Goal: Navigation & Orientation: Find specific page/section

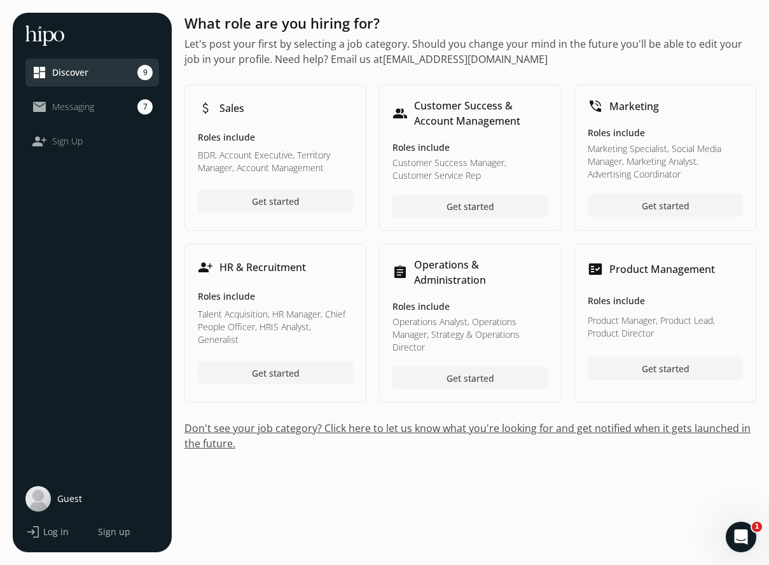
click at [83, 108] on span "Messaging" at bounding box center [73, 107] width 42 height 13
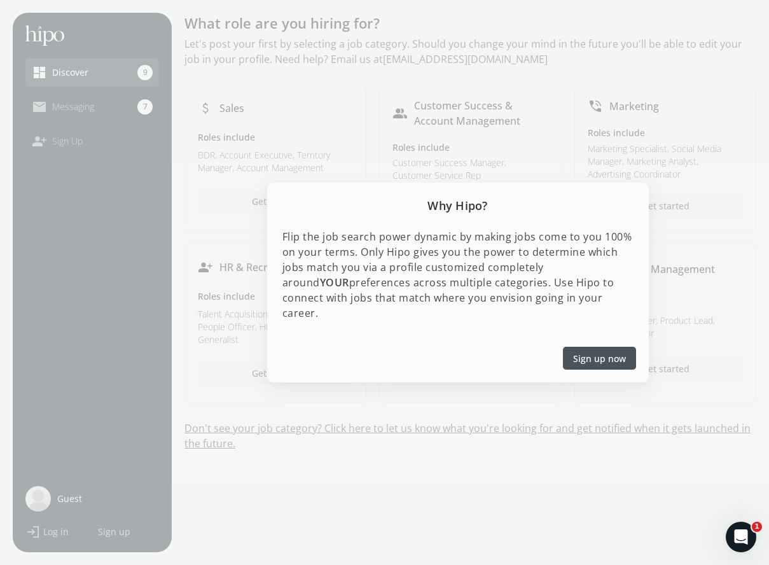
click at [593, 352] on span "Sign up now" at bounding box center [599, 358] width 53 height 13
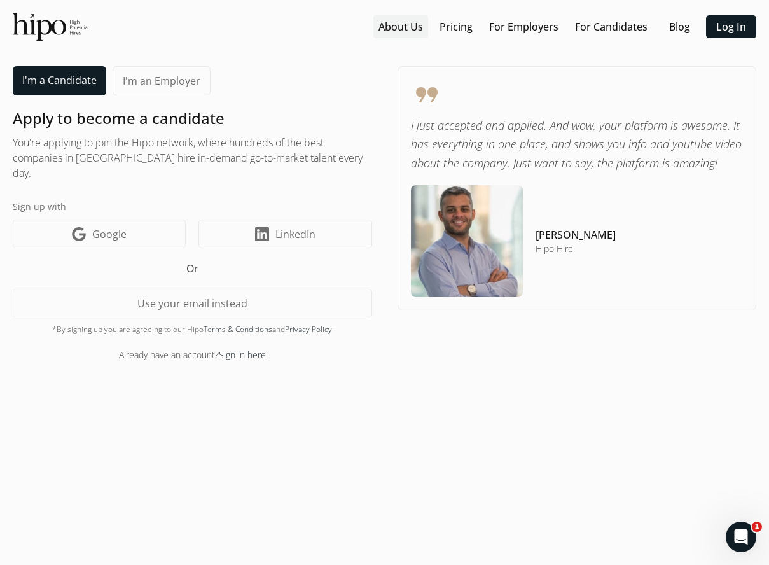
click at [398, 31] on link "About Us" at bounding box center [401, 26] width 45 height 15
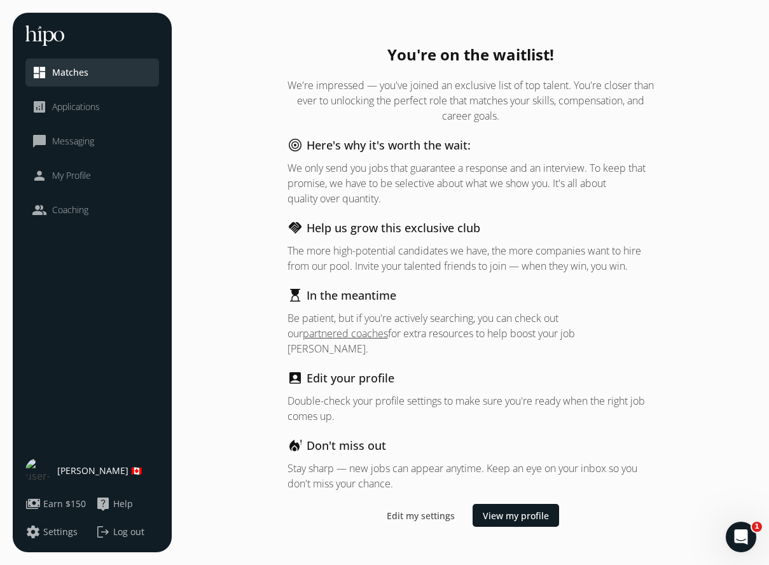
click at [71, 109] on span "Applications" at bounding box center [76, 107] width 48 height 13
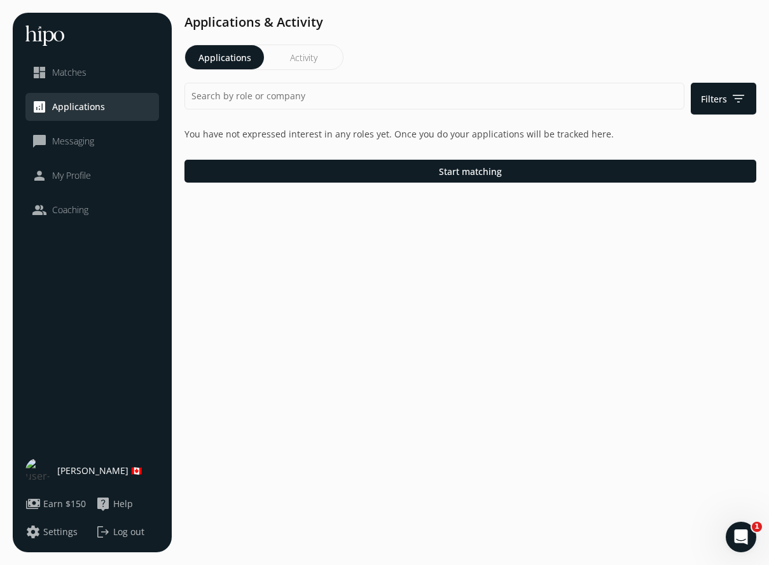
click at [72, 139] on span "Messaging" at bounding box center [73, 141] width 42 height 13
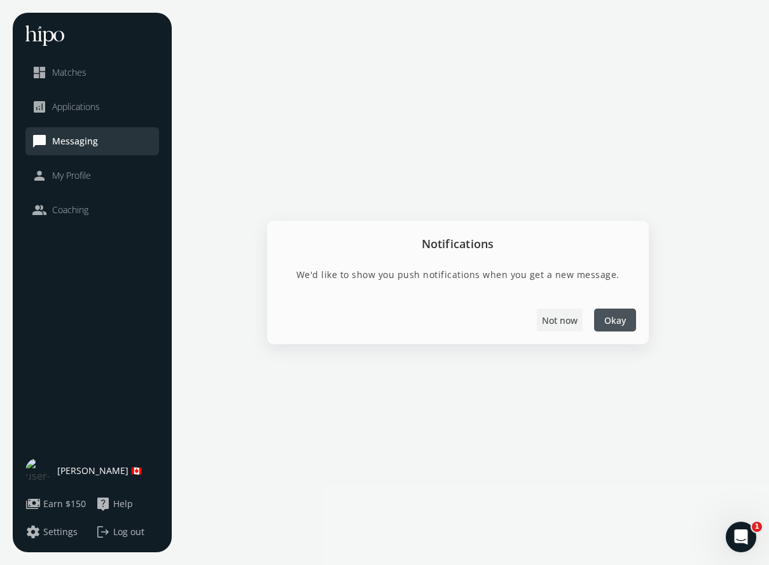
click at [557, 321] on span "Not now" at bounding box center [560, 319] width 36 height 13
